Goal: Transaction & Acquisition: Download file/media

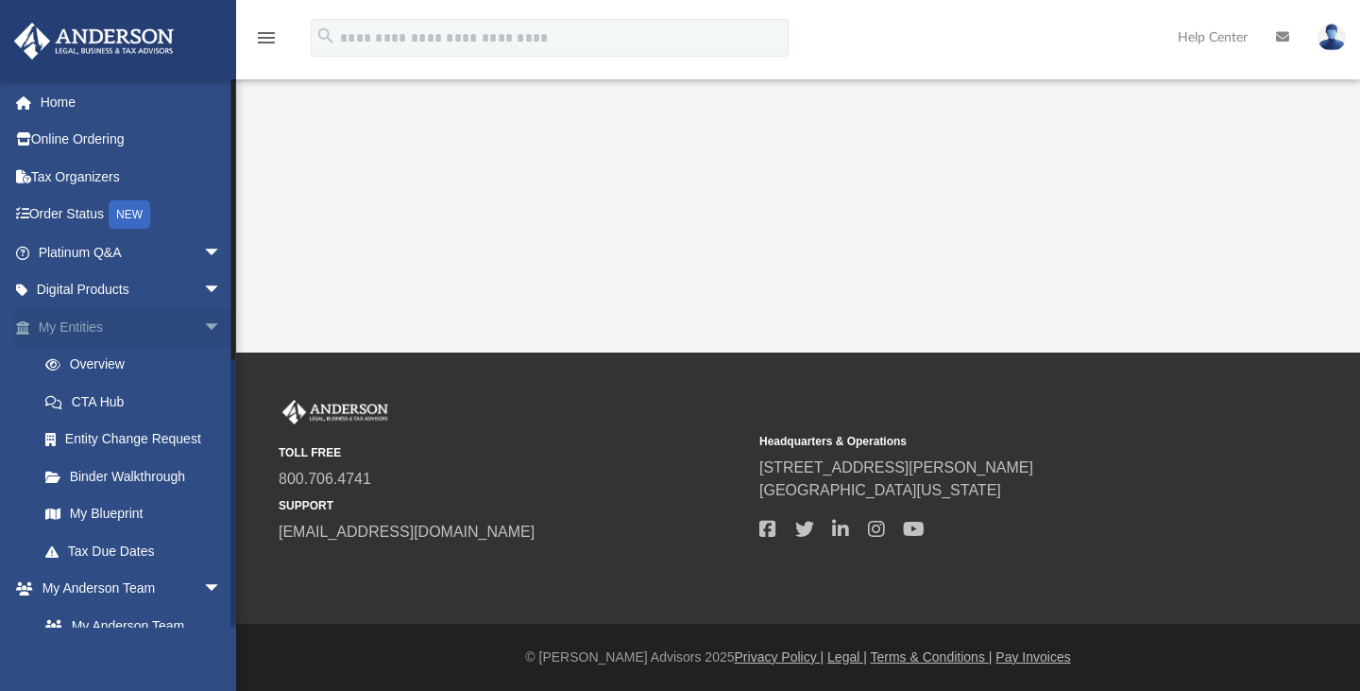
click at [203, 329] on span "arrow_drop_down" at bounding box center [222, 327] width 38 height 39
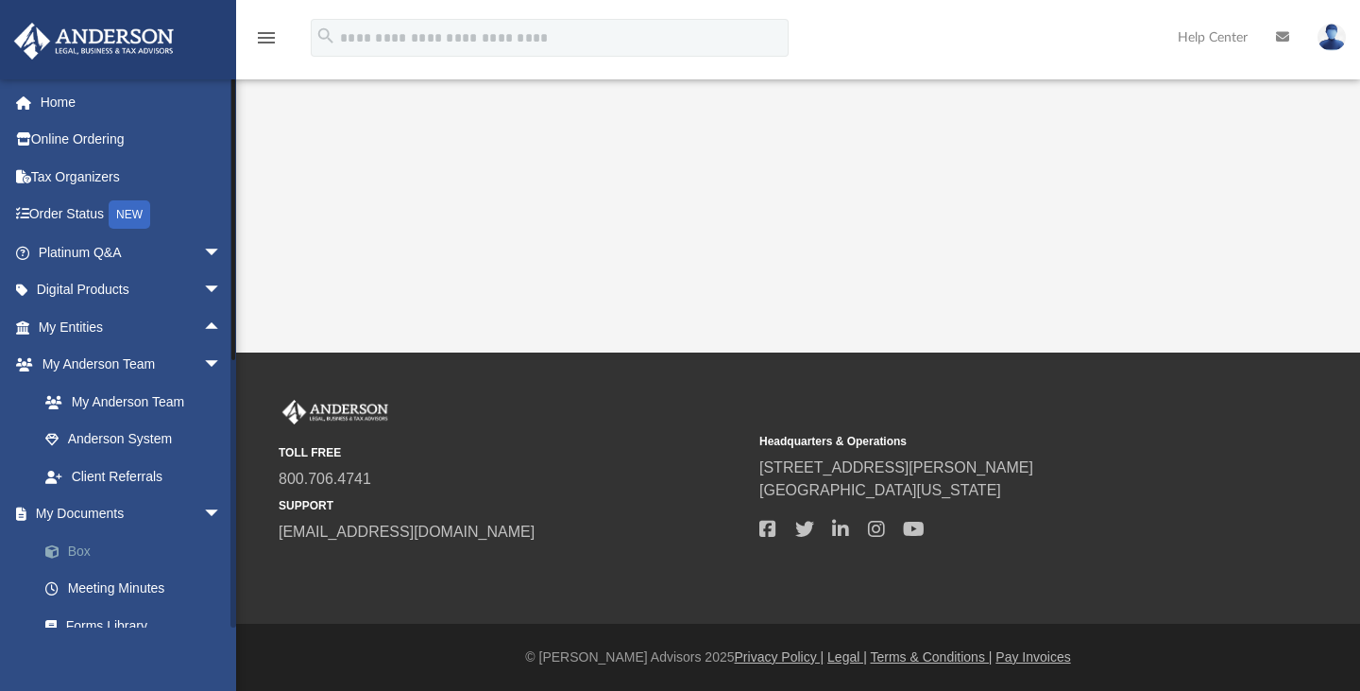
click at [66, 550] on span at bounding box center [62, 551] width 12 height 13
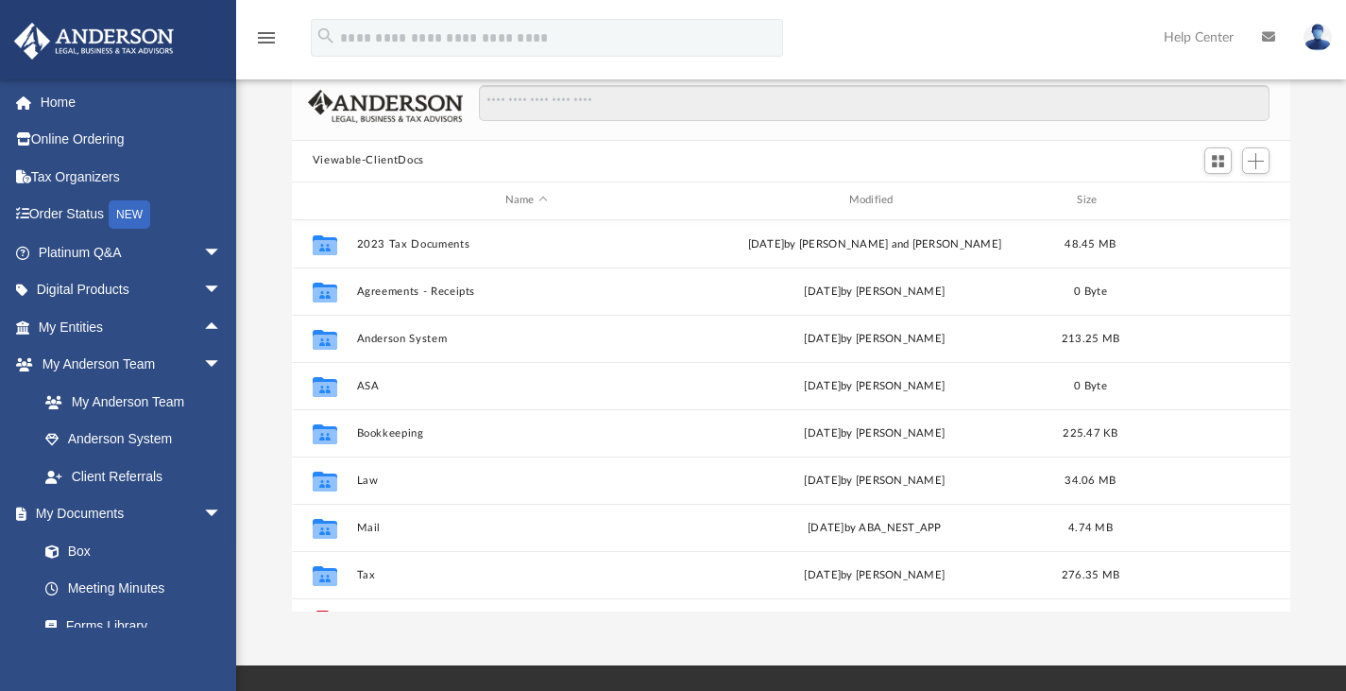
scroll to position [94, 0]
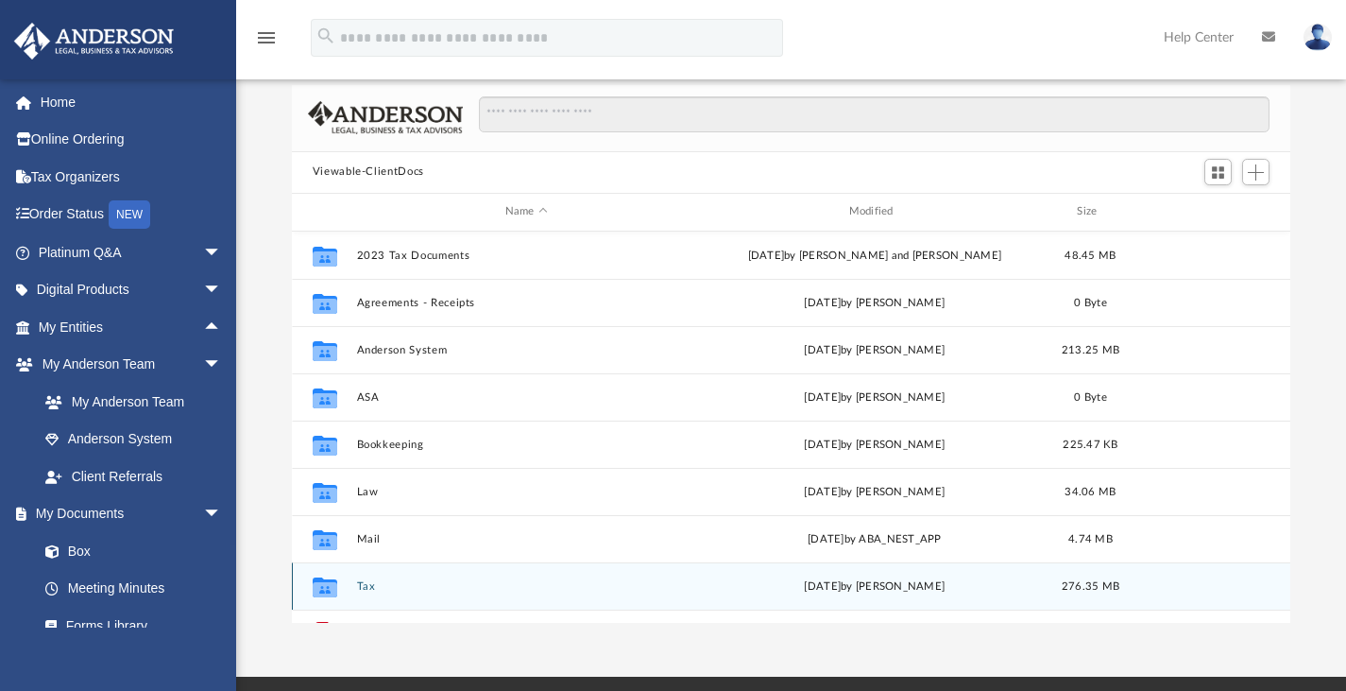
click at [349, 584] on div "Collaborated Folder" at bounding box center [324, 586] width 47 height 30
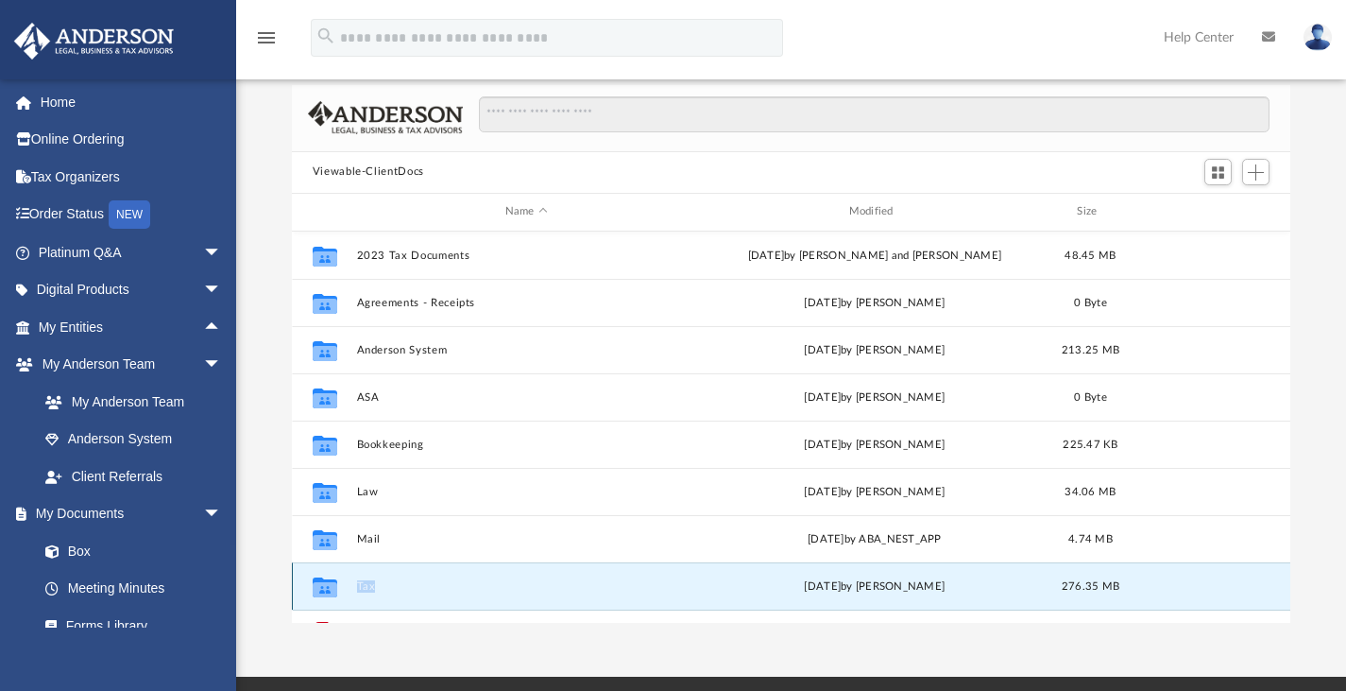
click at [349, 584] on div "Collaborated Folder" at bounding box center [324, 586] width 47 height 30
click at [324, 588] on icon "grid" at bounding box center [325, 588] width 25 height 15
click at [434, 585] on button "Tax" at bounding box center [526, 585] width 340 height 12
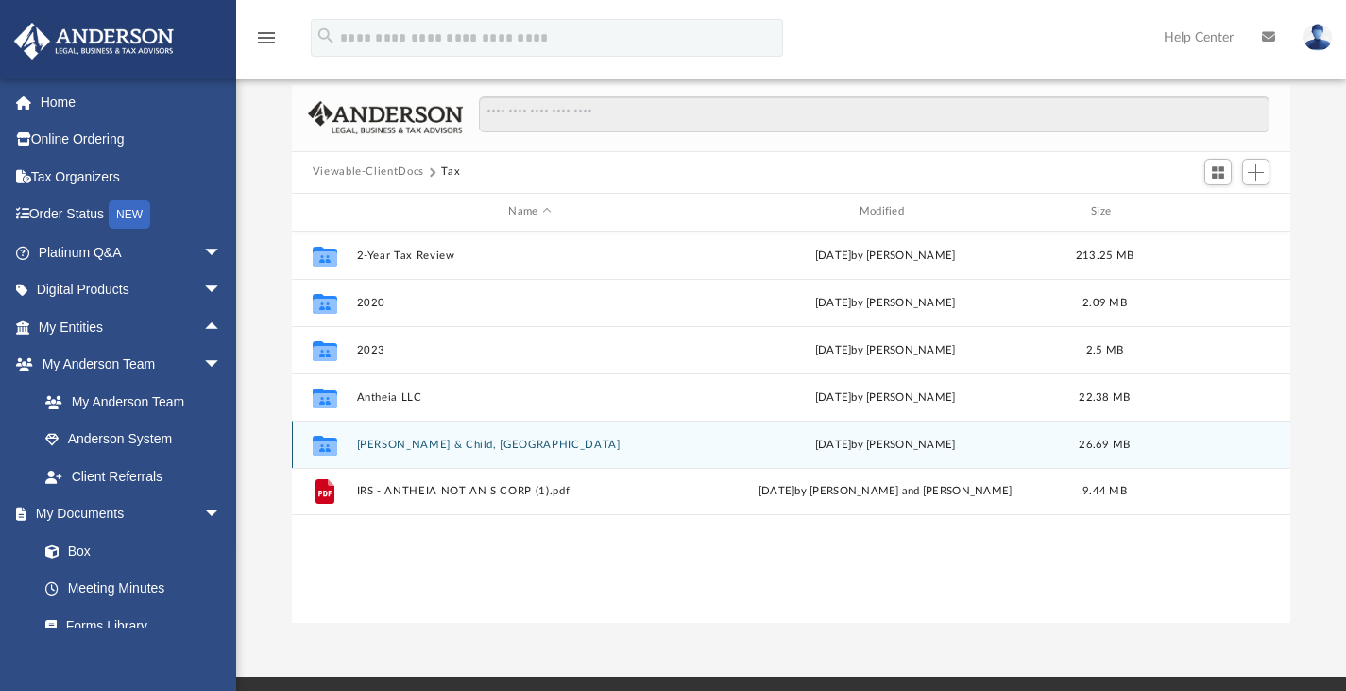
click at [436, 447] on button "[PERSON_NAME] & Child, [GEOGRAPHIC_DATA]" at bounding box center [529, 443] width 347 height 12
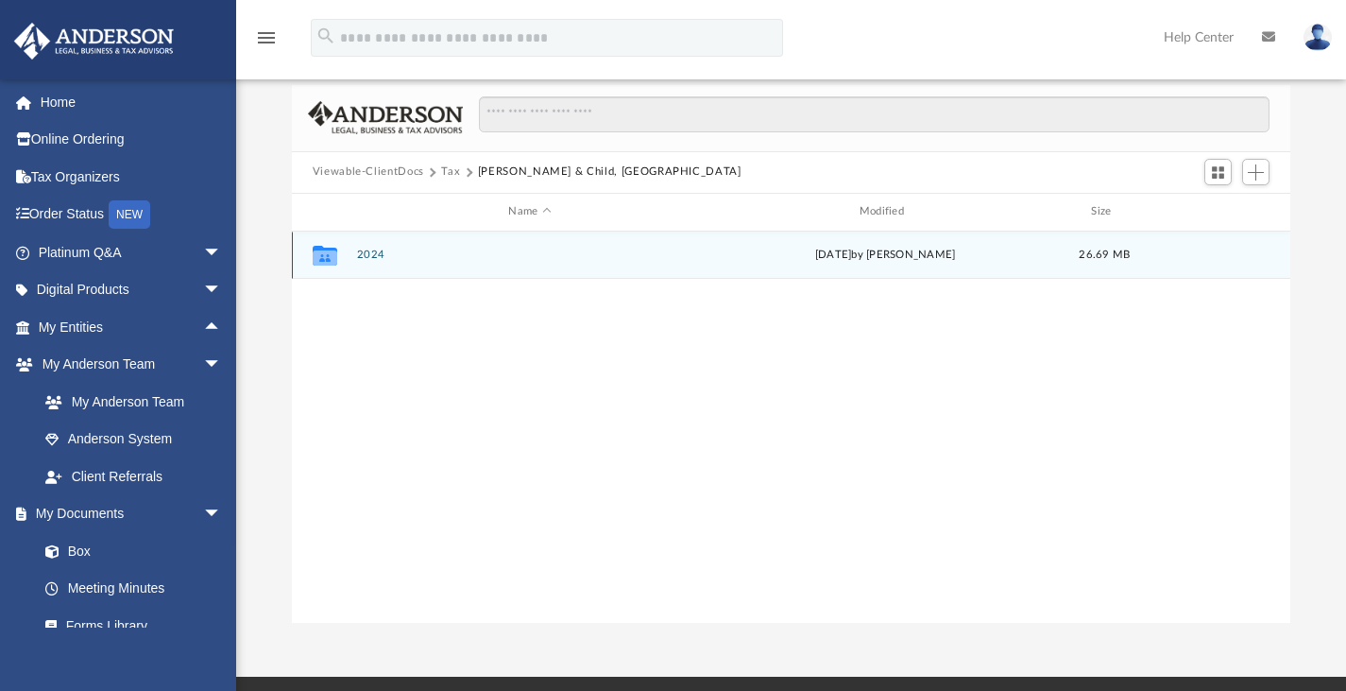
click at [374, 259] on button "2024" at bounding box center [529, 254] width 347 height 12
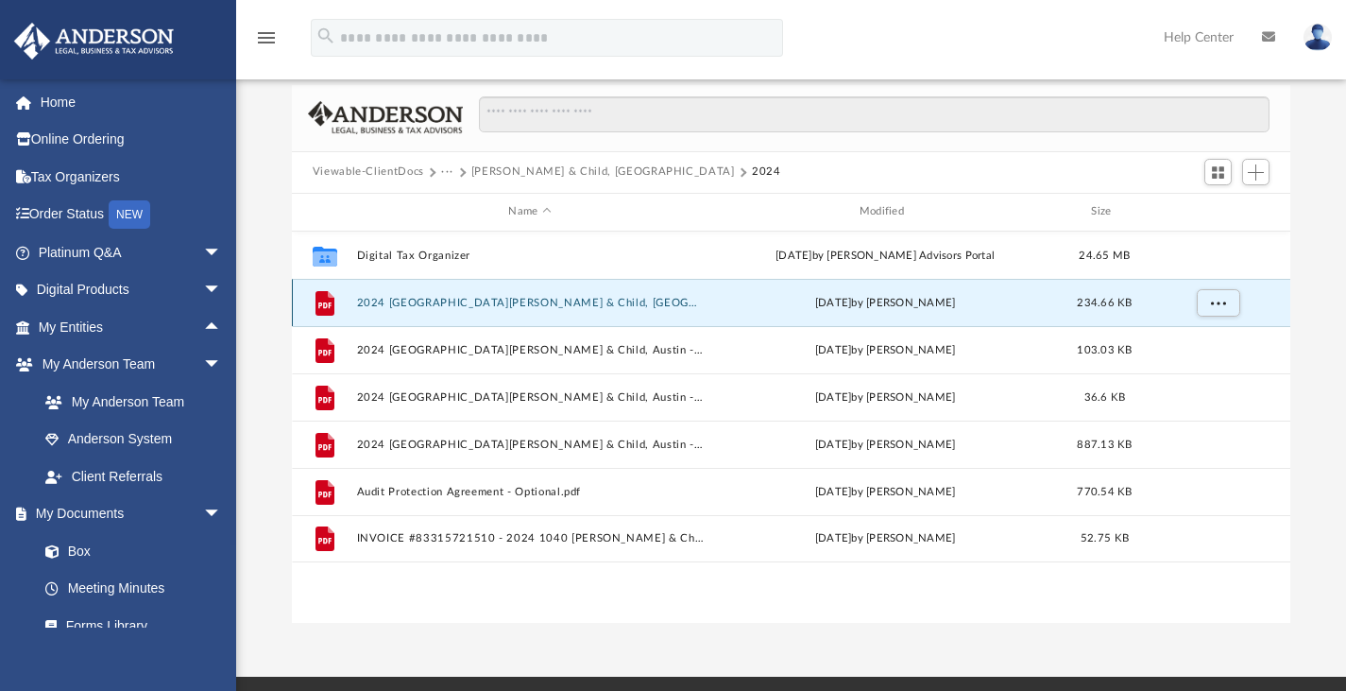
click at [573, 299] on button "2024 [GEOGRAPHIC_DATA][PERSON_NAME] & Child, [GEOGRAPHIC_DATA] ([GEOGRAPHIC_DAT…" at bounding box center [529, 302] width 347 height 12
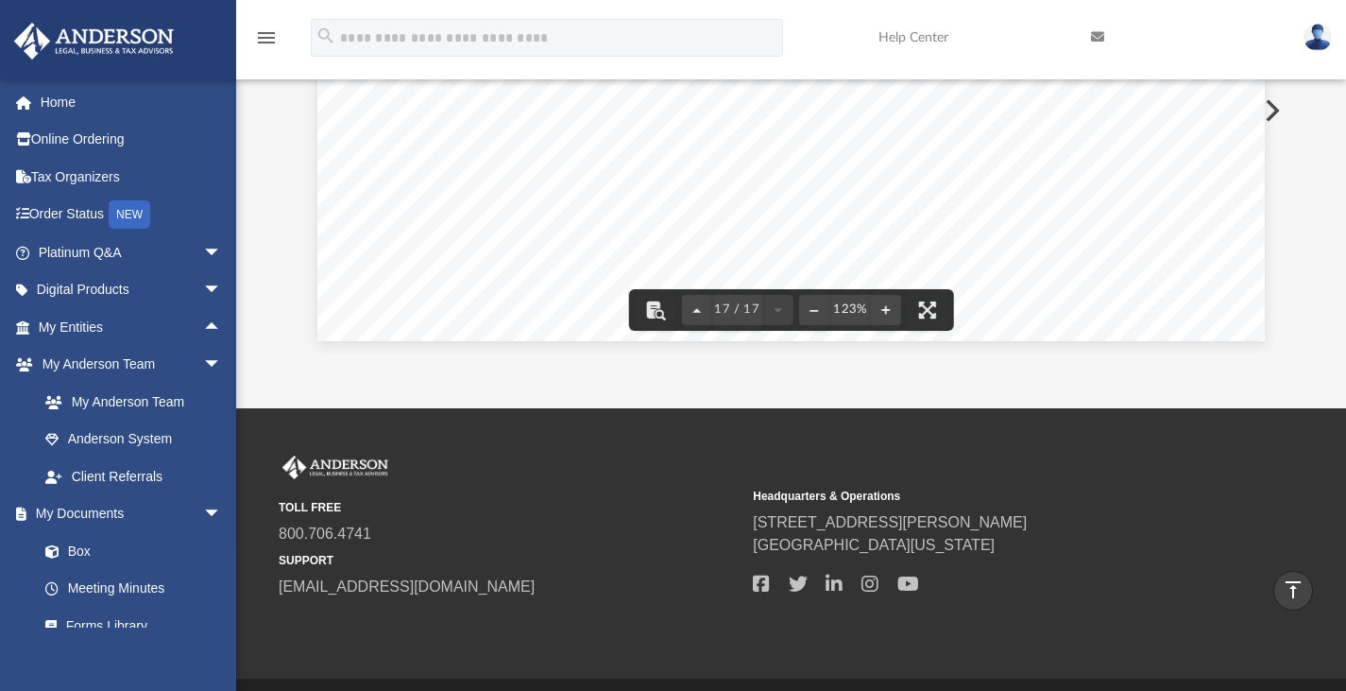
scroll to position [0, 0]
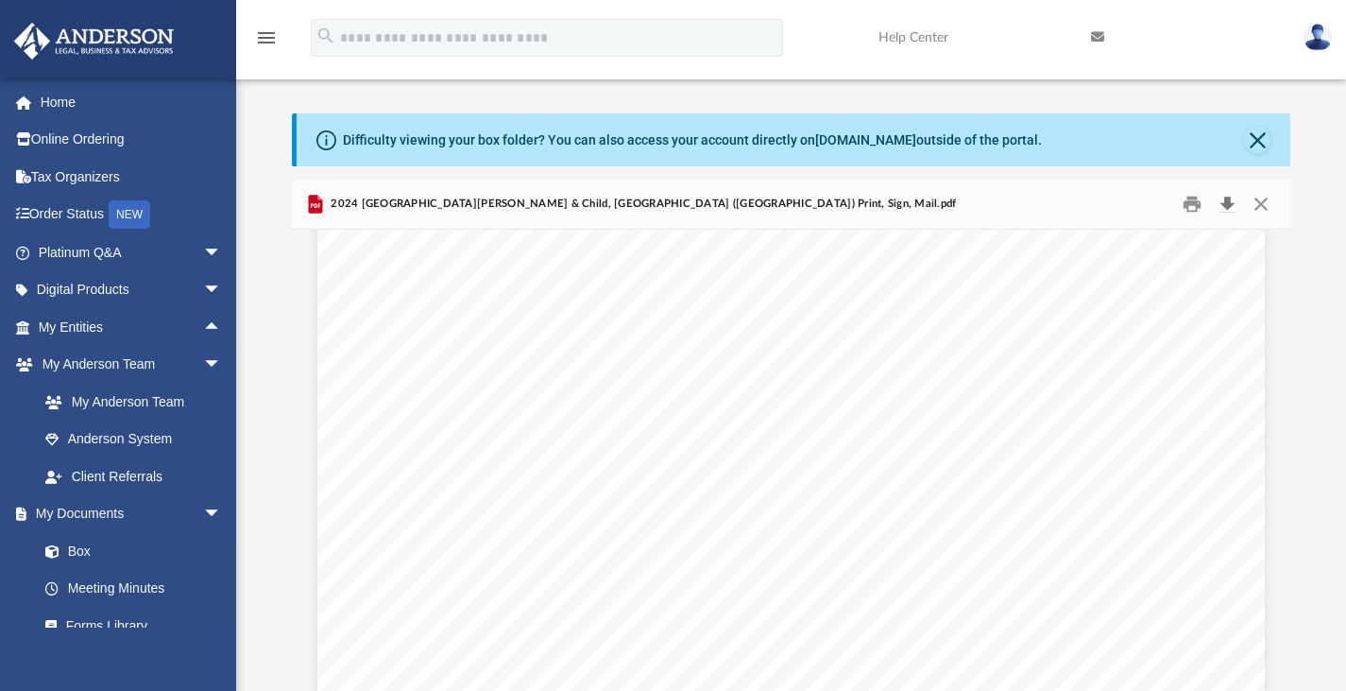
click at [1229, 213] on button "Download" at bounding box center [1227, 203] width 34 height 29
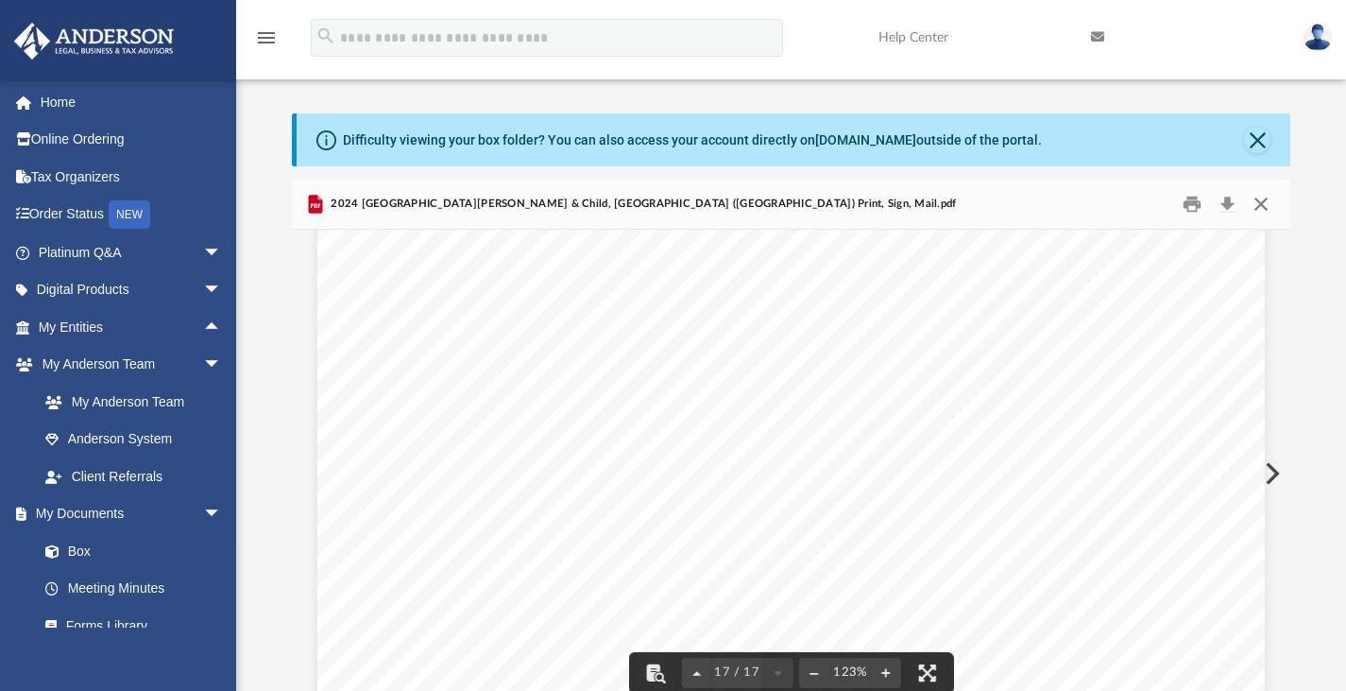
click at [1257, 197] on button "Close" at bounding box center [1261, 203] width 34 height 29
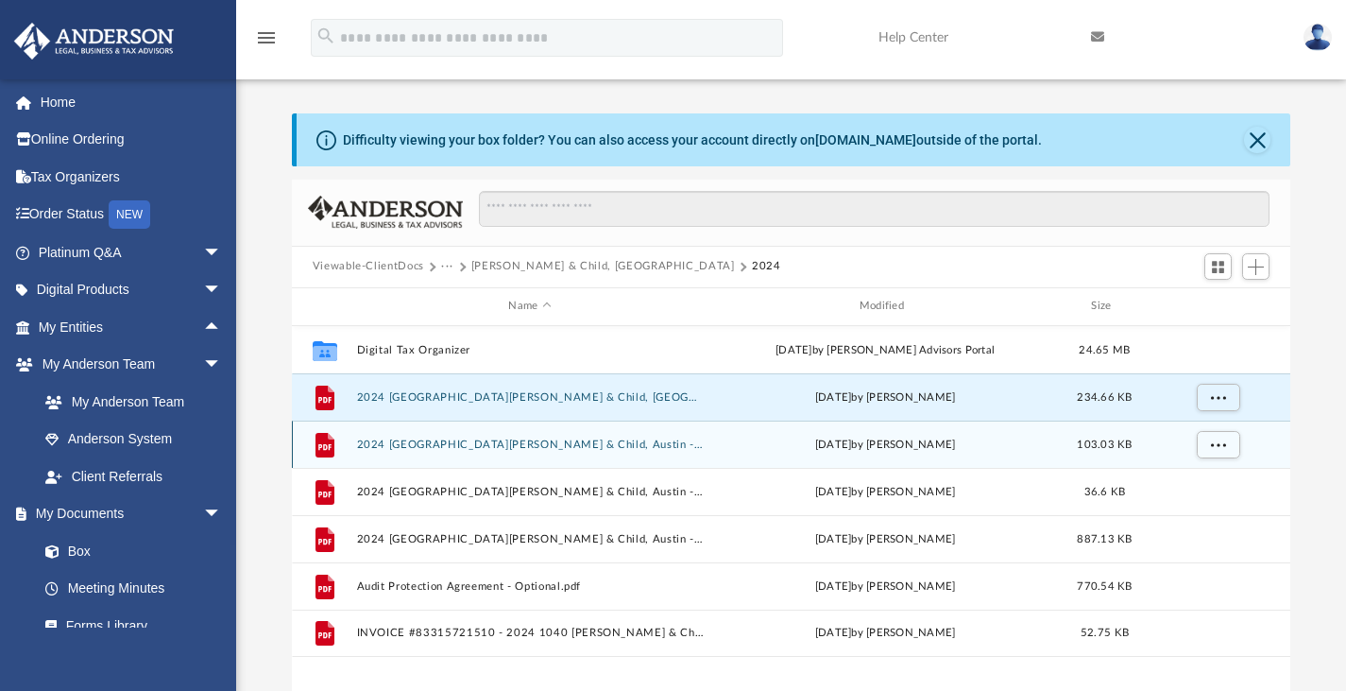
click at [462, 443] on button "2024 [GEOGRAPHIC_DATA][PERSON_NAME] & Child, Austin - e-file authorization - pl…" at bounding box center [529, 443] width 347 height 12
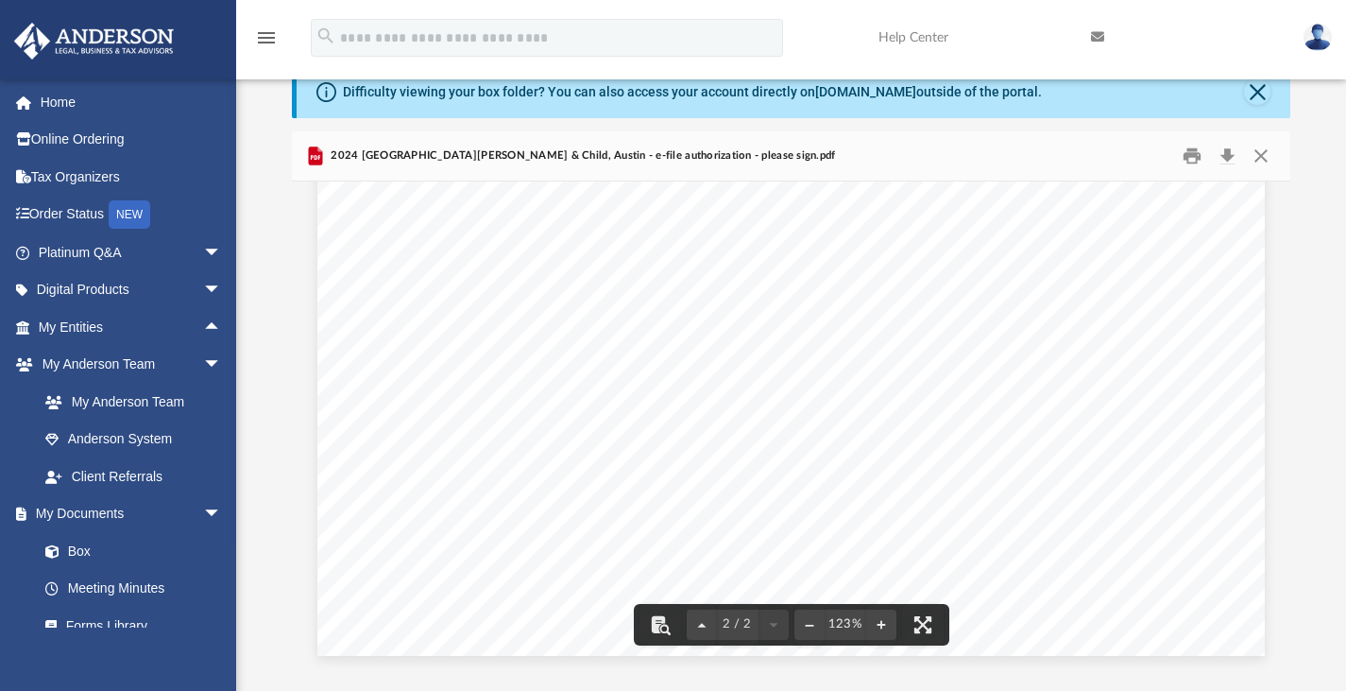
scroll to position [36, 0]
